Goal: Navigation & Orientation: Find specific page/section

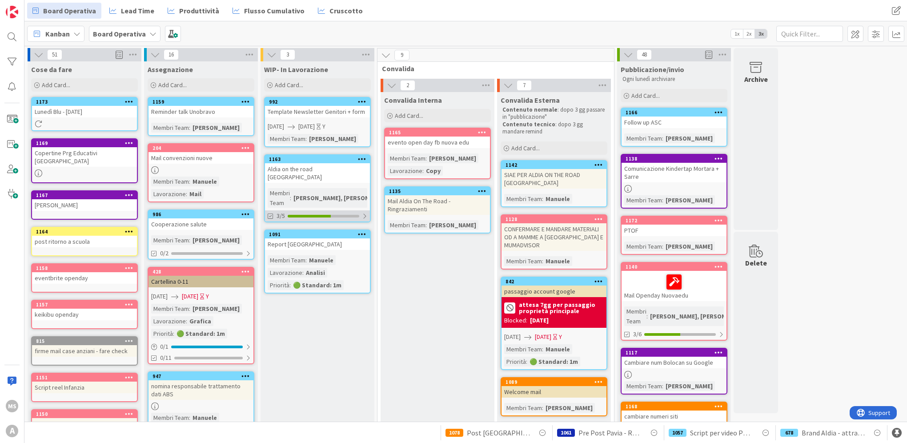
click at [320, 210] on div "3/5" at bounding box center [317, 215] width 105 height 11
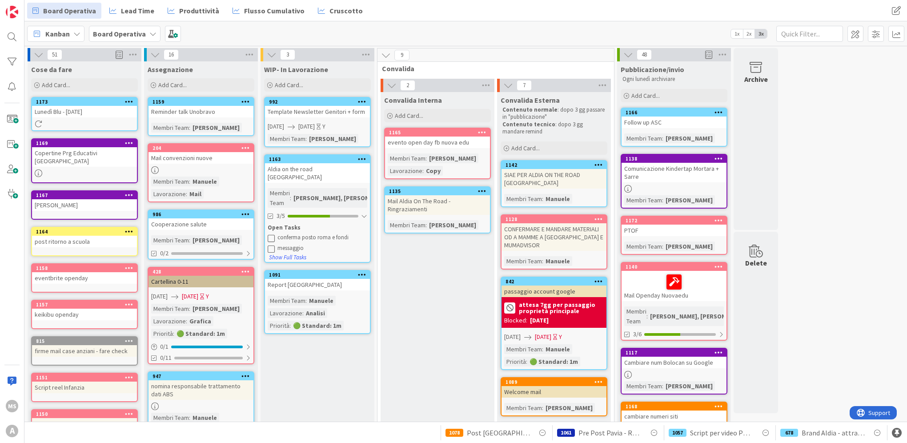
click at [270, 234] on icon at bounding box center [271, 237] width 7 height 7
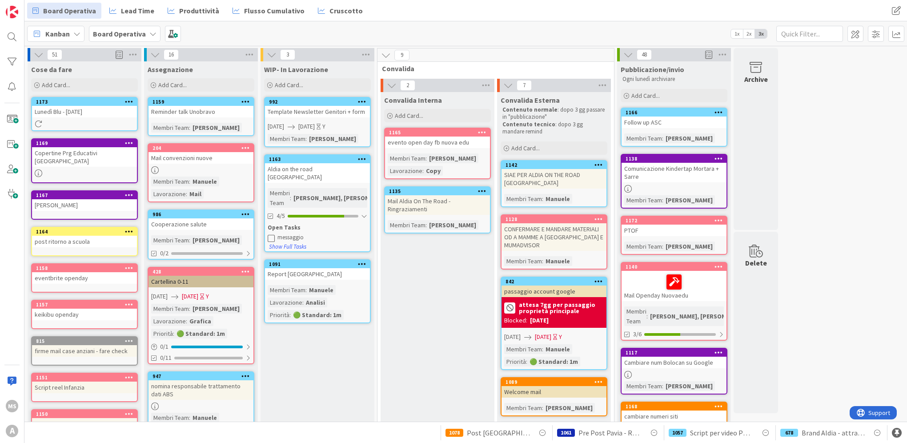
click at [420, 316] on div "Convalida Interna Add Card... 1165 evento open day fb nuova edu Membri Team : […" at bounding box center [438, 448] width 114 height 713
click at [171, 212] on div "986" at bounding box center [202, 214] width 101 height 6
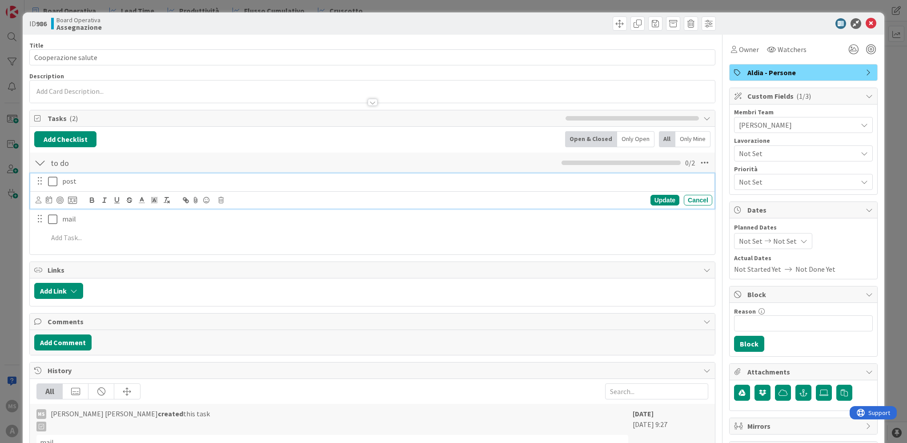
click at [94, 180] on p "post" at bounding box center [385, 181] width 646 height 10
click at [865, 23] on icon at bounding box center [870, 23] width 11 height 11
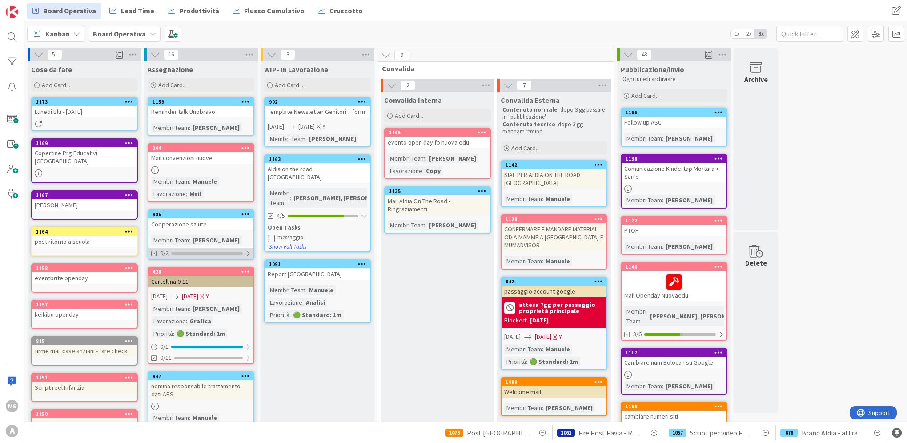
click at [196, 248] on div "0/2" at bounding box center [200, 253] width 105 height 11
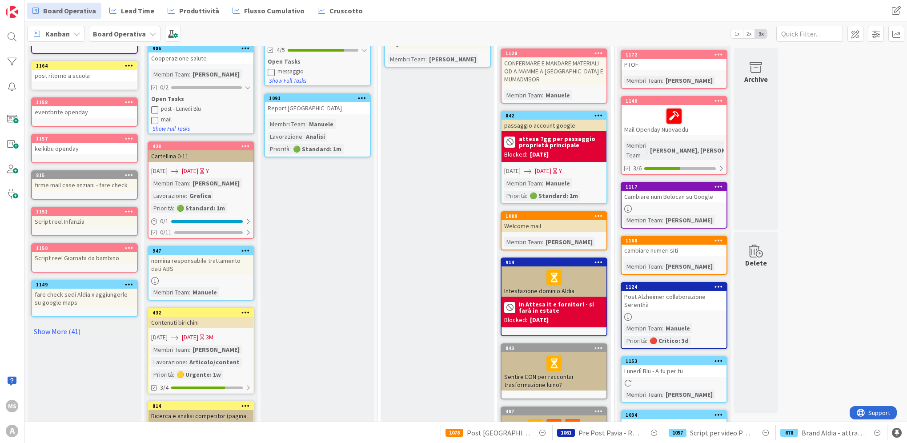
scroll to position [178, 0]
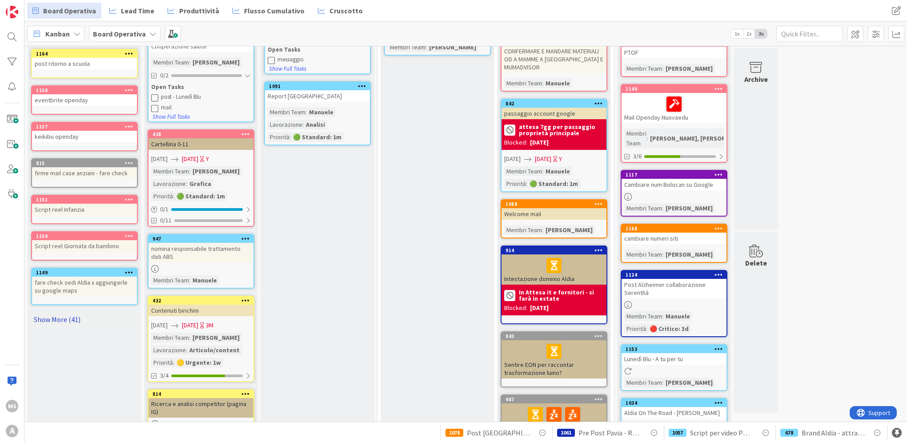
click at [62, 312] on link "Show More (41)" at bounding box center [84, 319] width 107 height 14
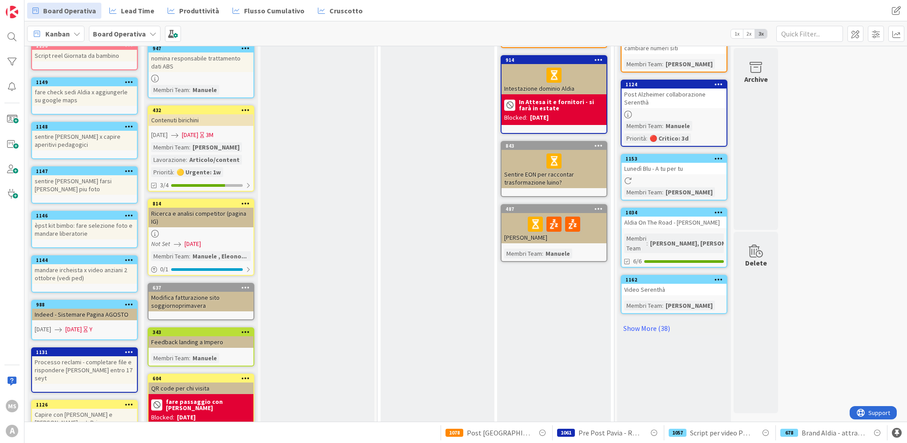
scroll to position [445, 0]
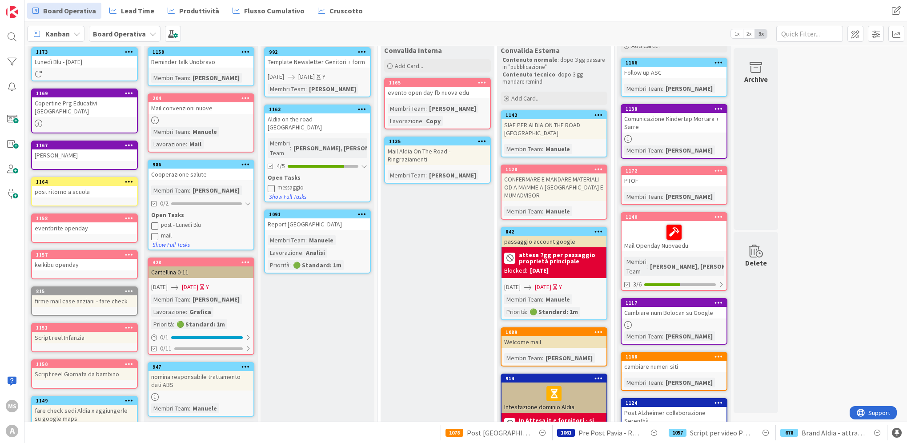
scroll to position [0, 0]
